Goal: Information Seeking & Learning: Learn about a topic

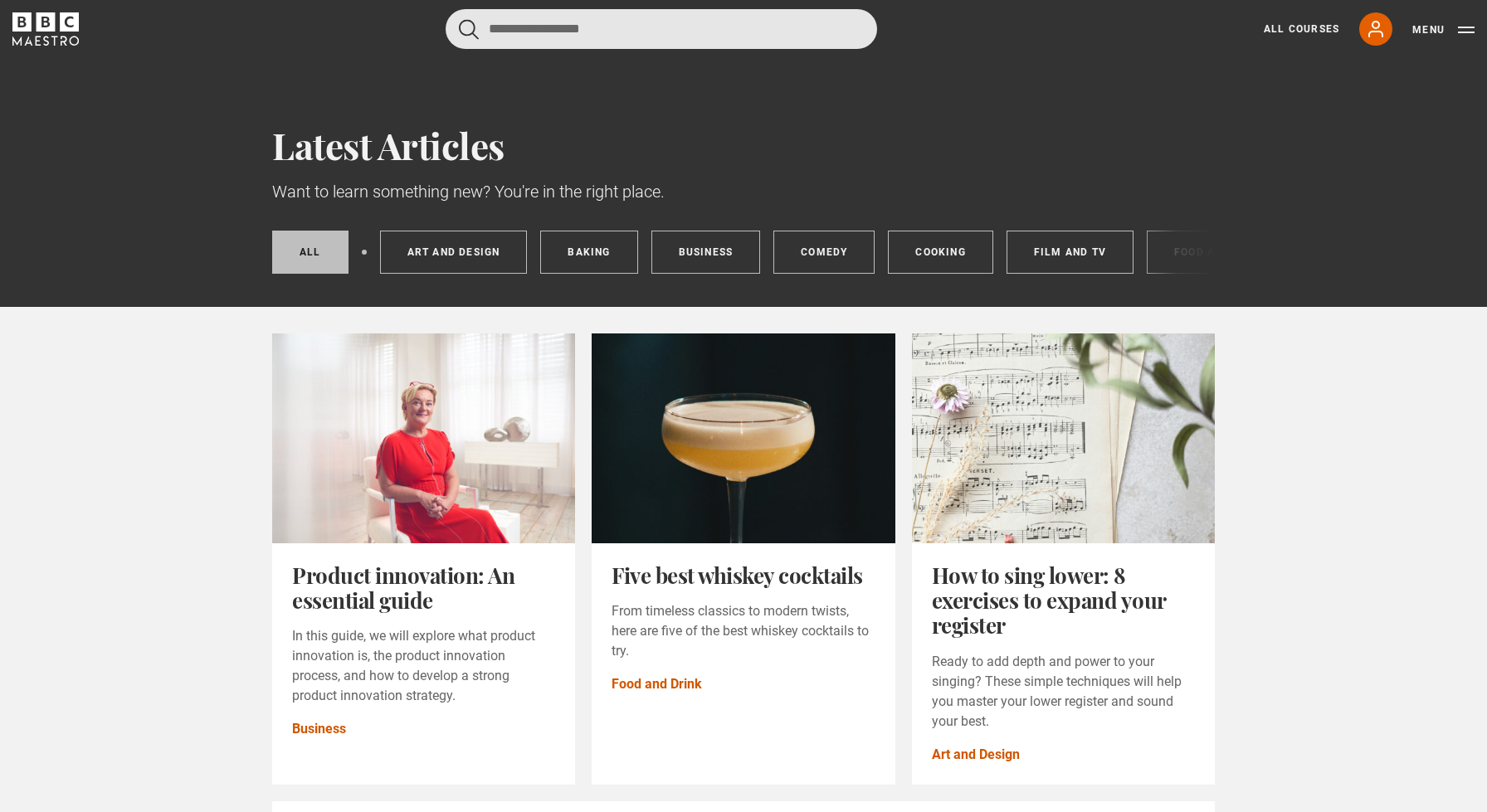
click at [613, 32] on input "Search" at bounding box center [661, 30] width 431 height 40
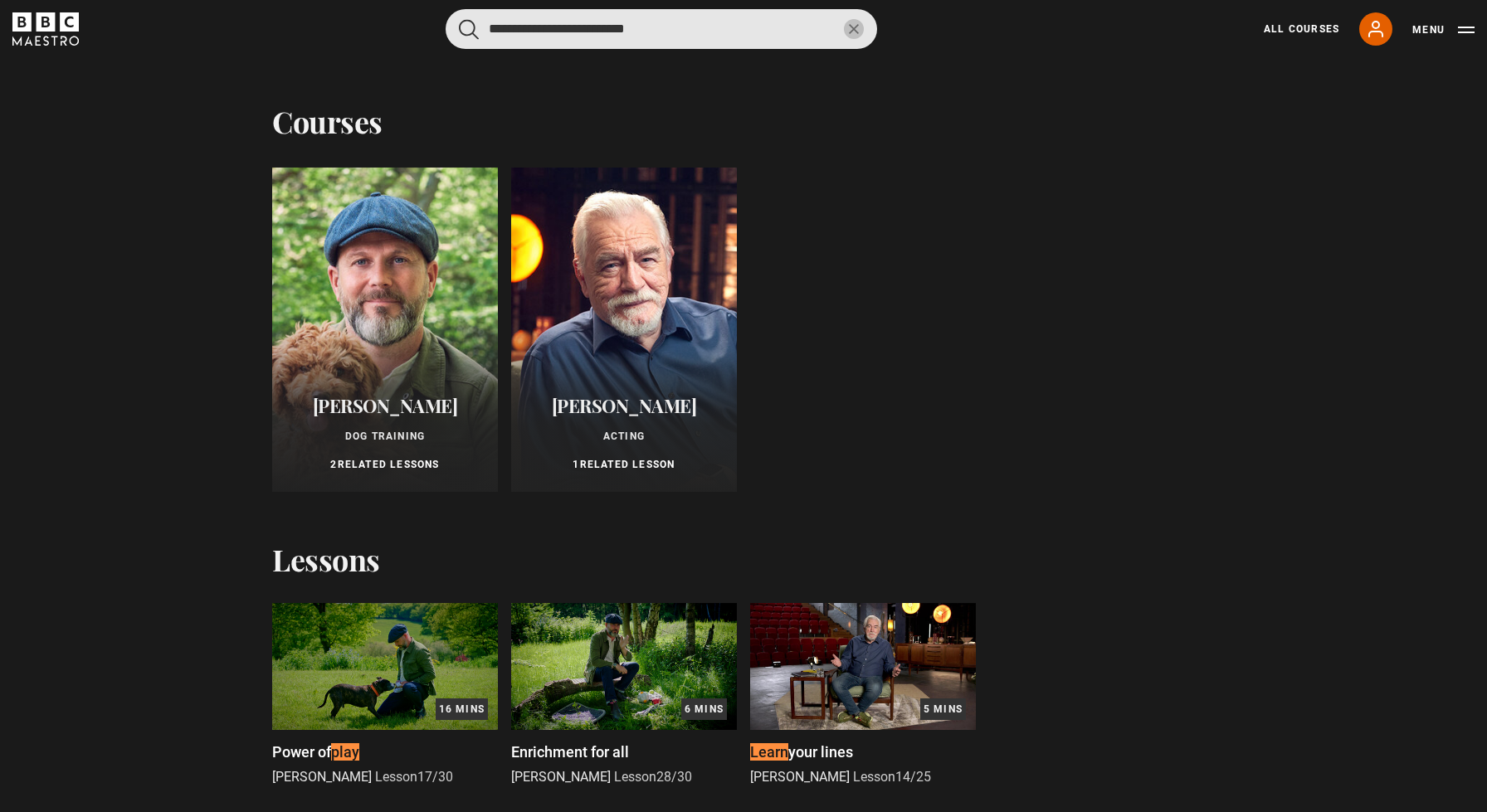
type input "**********"
click at [469, 29] on button "submit" at bounding box center [469, 30] width 20 height 21
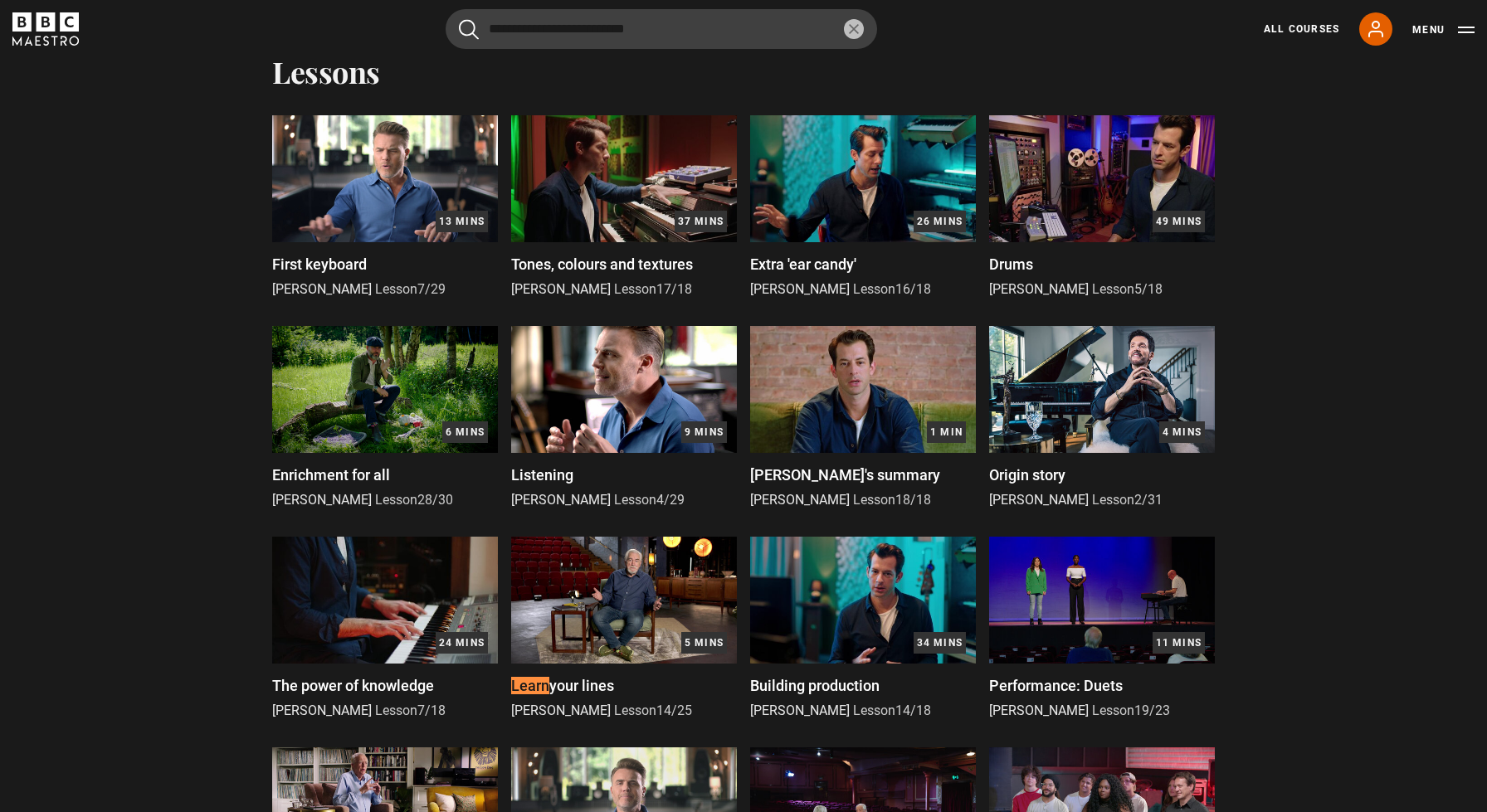
scroll to position [327, 0]
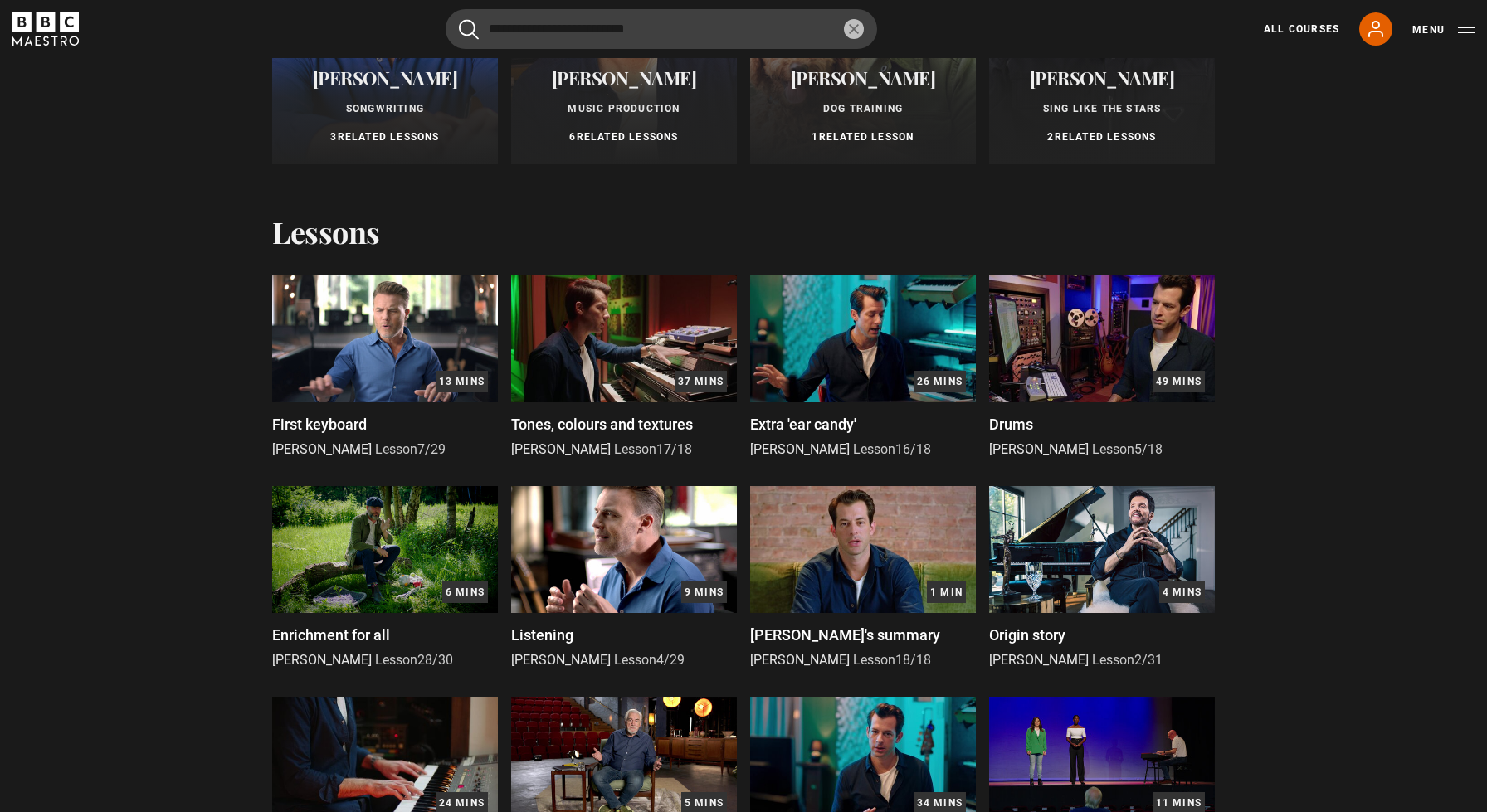
click at [331, 415] on span "First keyboard" at bounding box center [319, 424] width 94 height 17
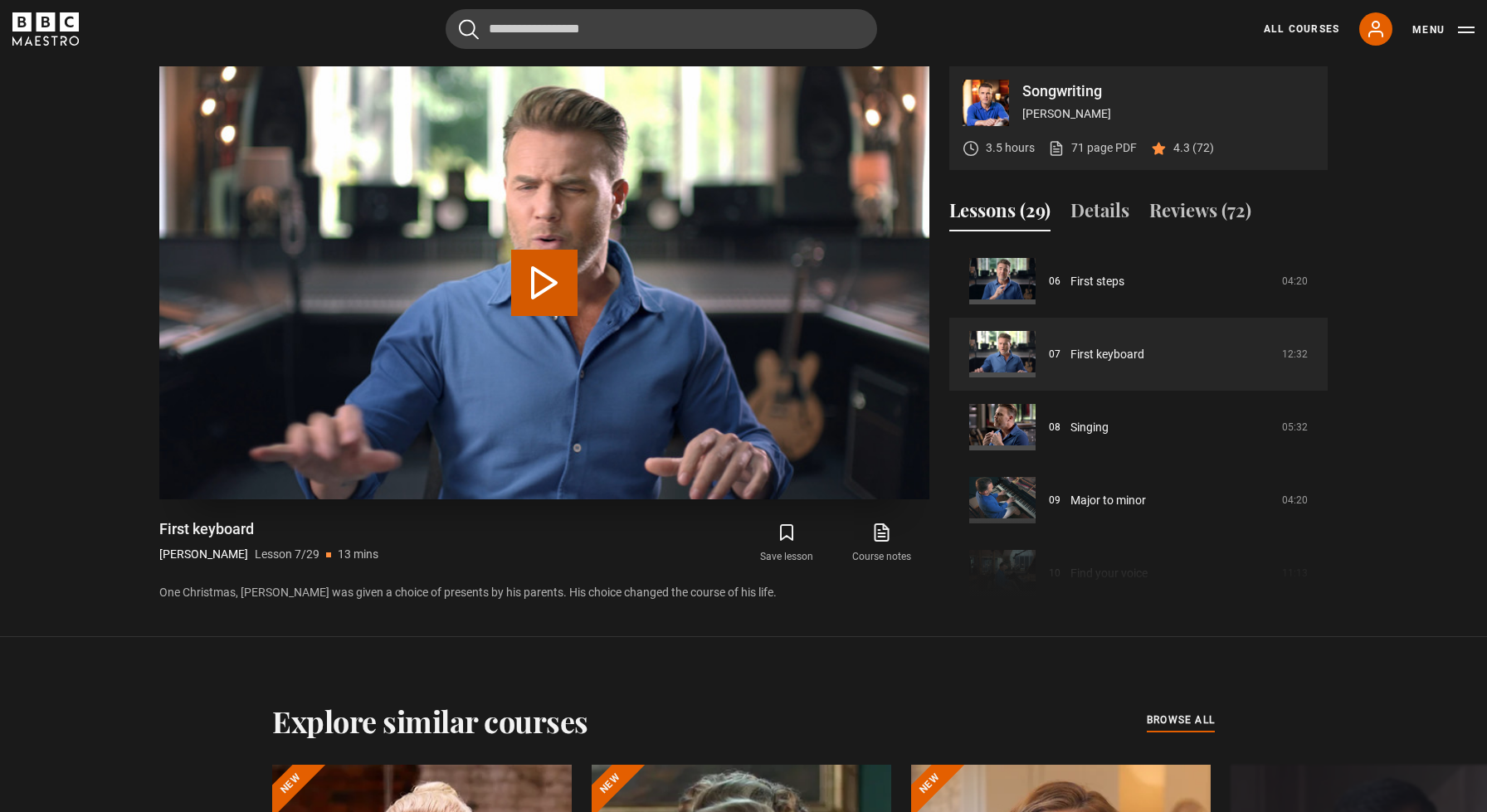
click at [540, 292] on button "Play Lesson First keyboard" at bounding box center [544, 283] width 67 height 67
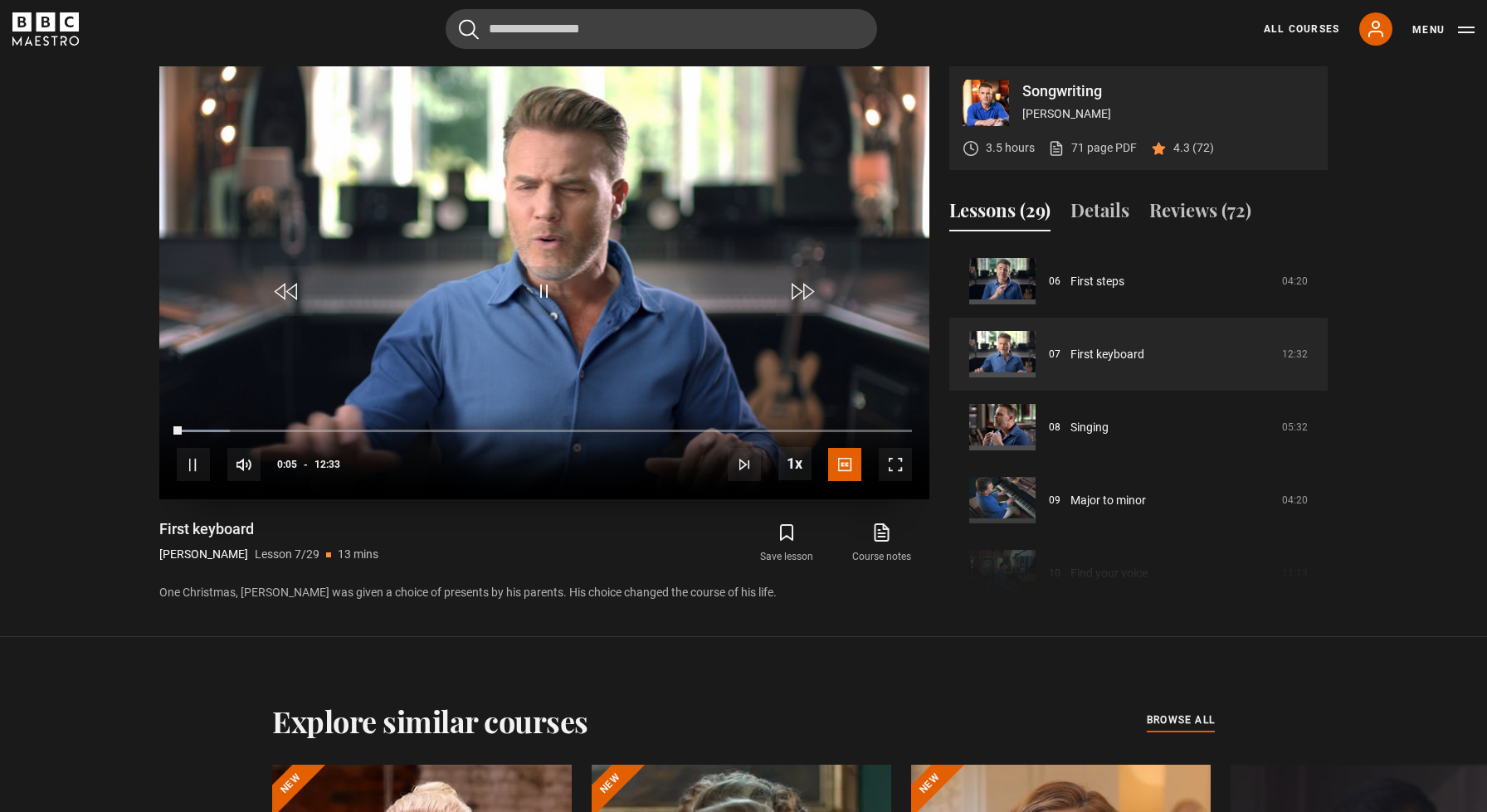
click at [189, 462] on span "Video Player" at bounding box center [193, 464] width 33 height 33
